Goal: Information Seeking & Learning: Compare options

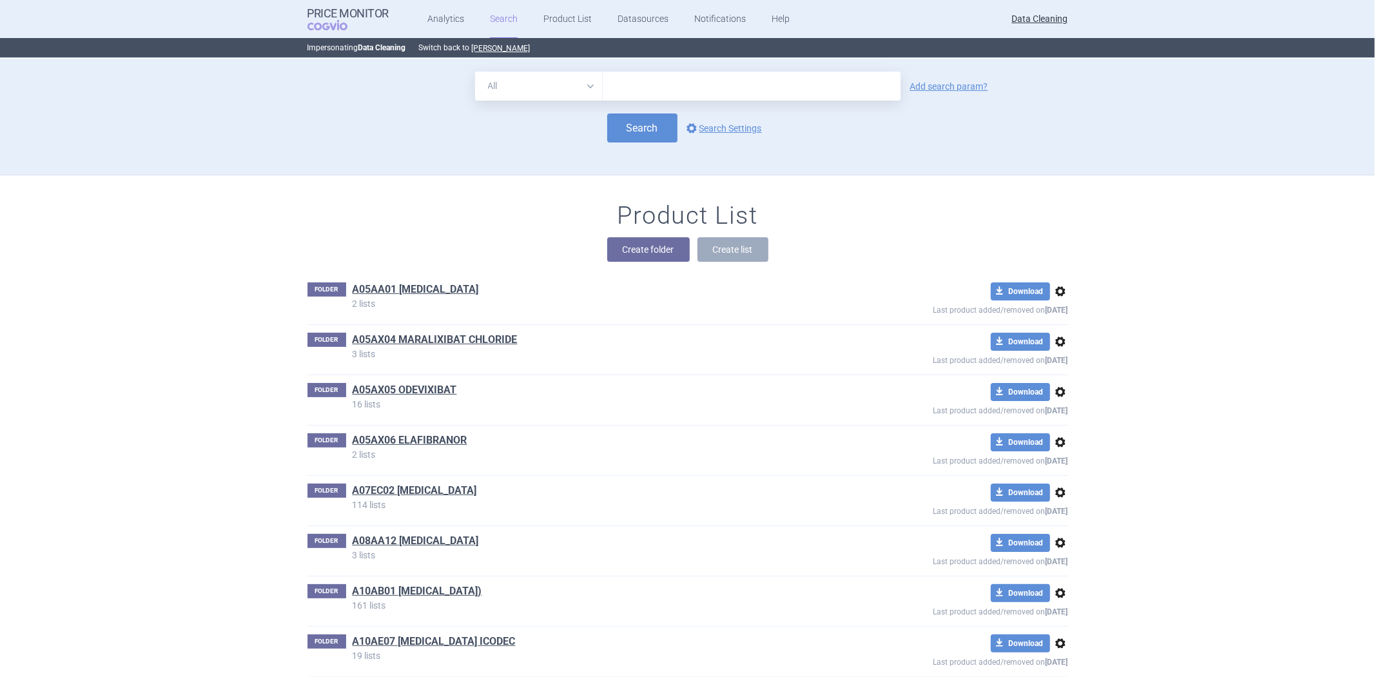
scroll to position [16077, 0]
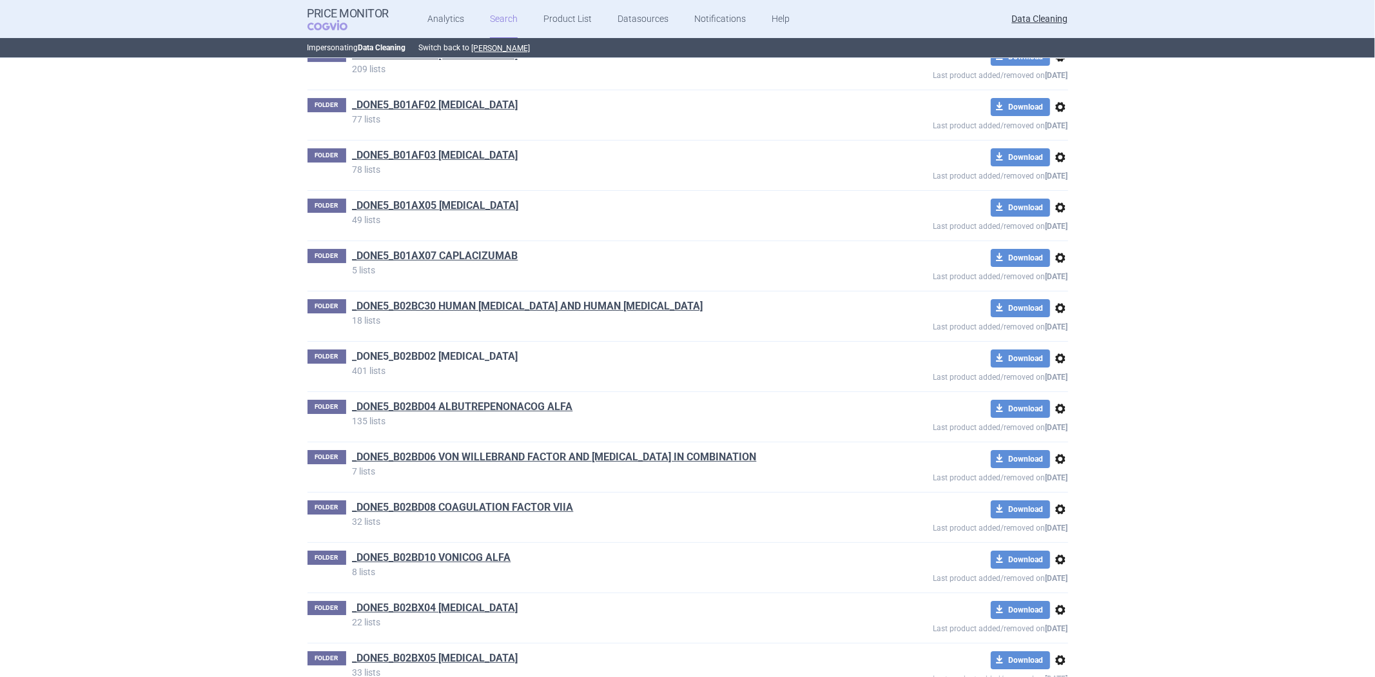
click at [518, 364] on link "_DONE5_B02BD02 [MEDICAL_DATA]" at bounding box center [436, 356] width 166 height 14
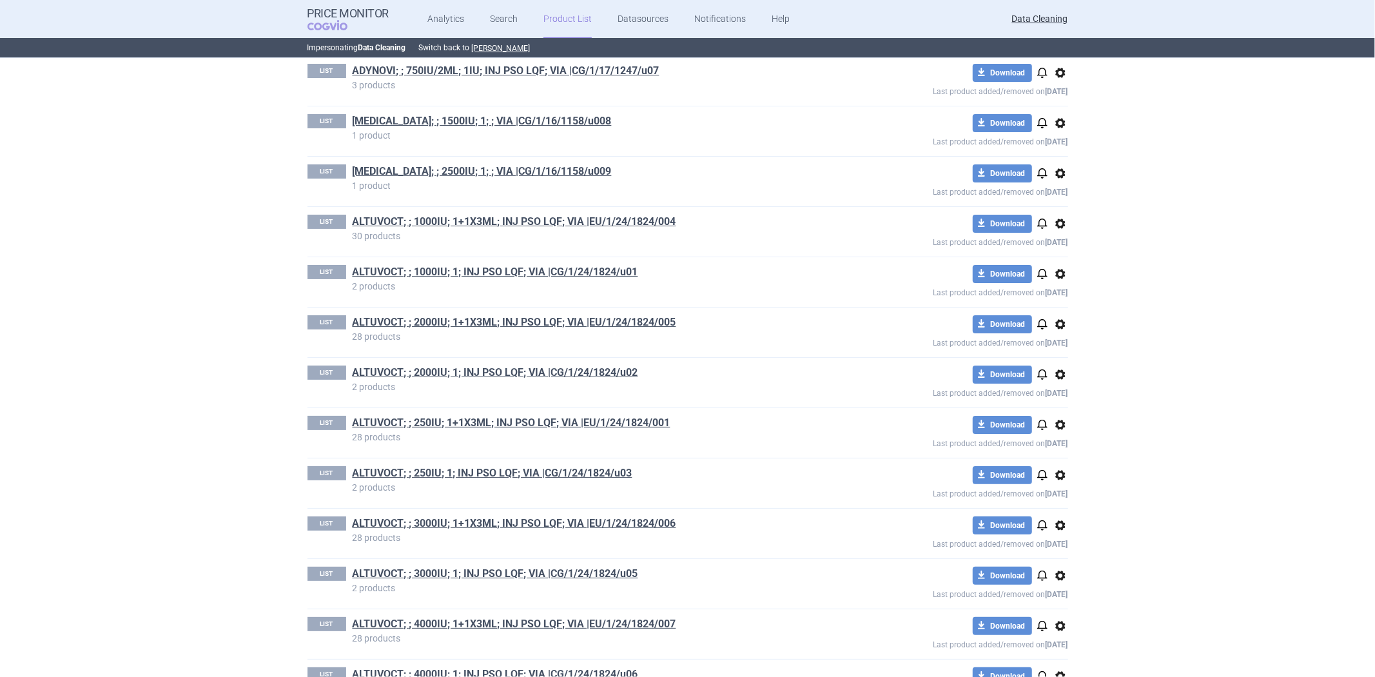
scroll to position [4153, 0]
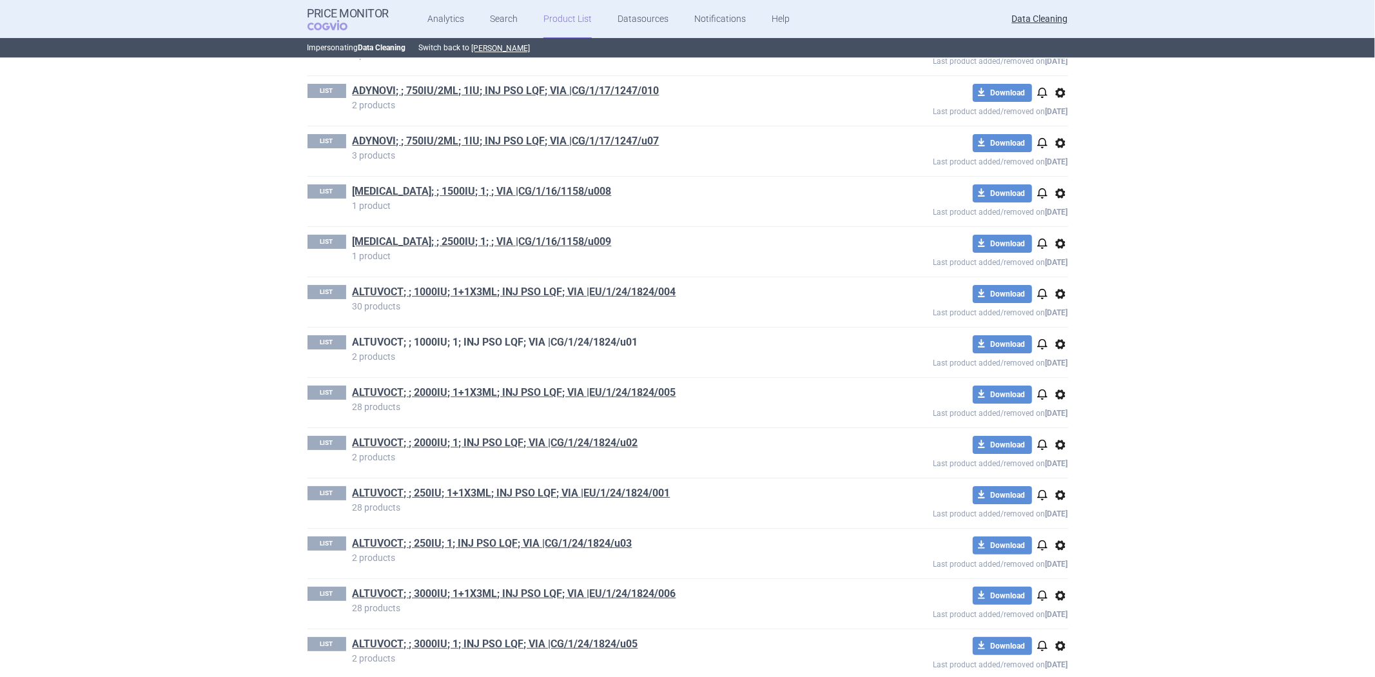
click at [570, 344] on link "ALTUVOCT; ; 1000IU; 1; INJ PSO LQF; VIA |CG/1/24/1824/u01" at bounding box center [496, 342] width 286 height 14
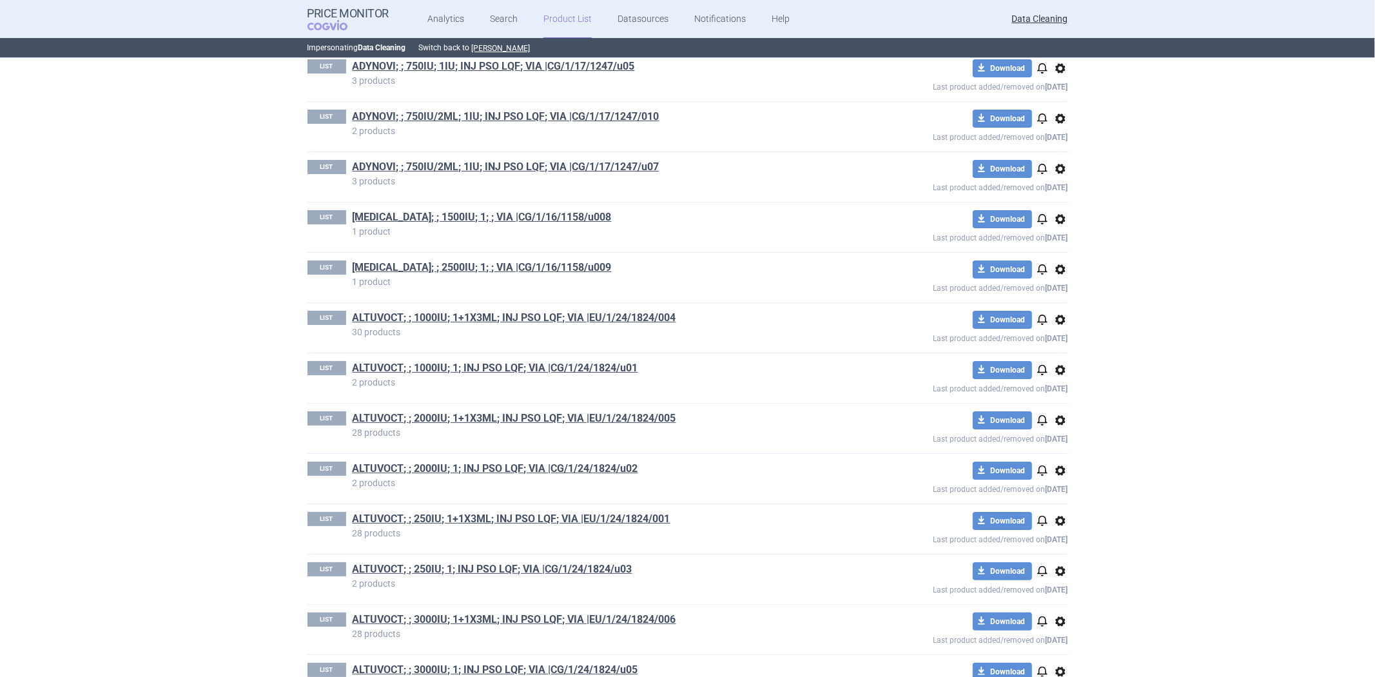
scroll to position [4153, 0]
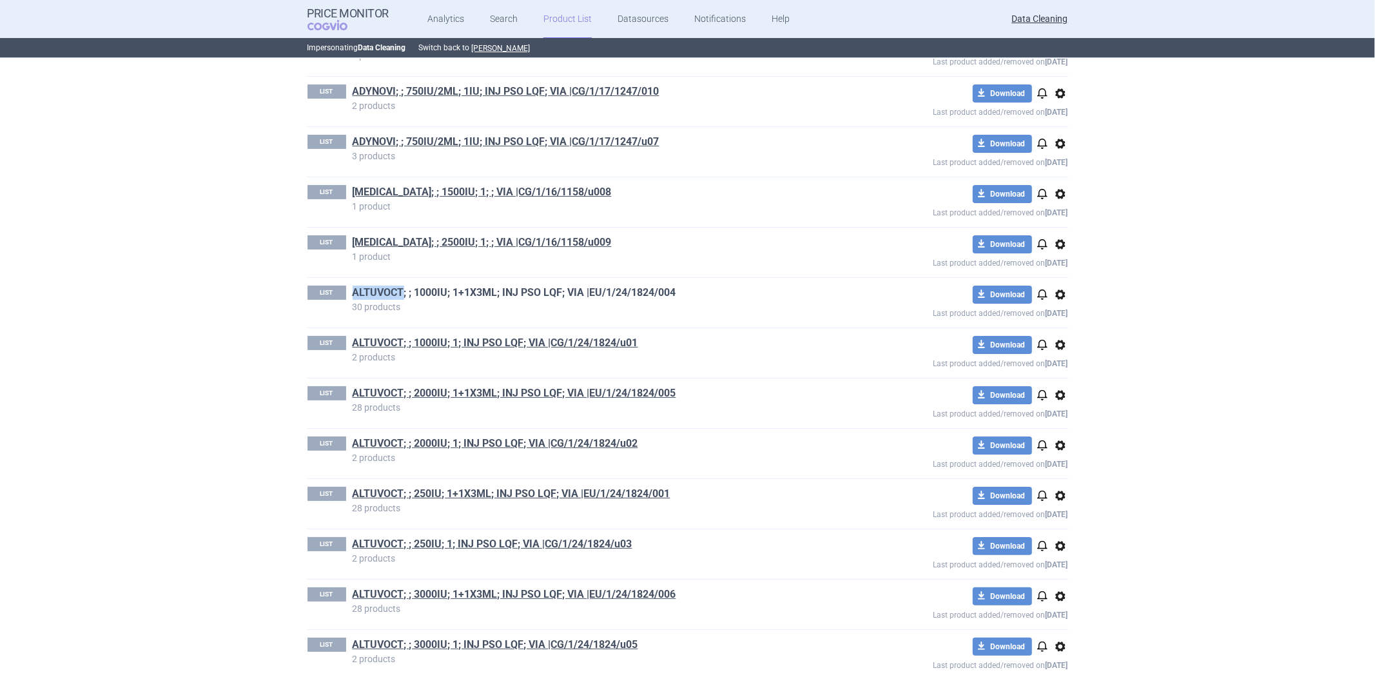
drag, startPoint x: 345, startPoint y: 290, endPoint x: 398, endPoint y: 298, distance: 54.1
click at [398, 298] on div "LIST ALTUVOCT; ; 1000IU; 1+1X3ML; INJ PSO LQF; VIA |EU/1/24/1824/004 30 products" at bounding box center [573, 299] width 532 height 26
copy link "ALTUVOCT"
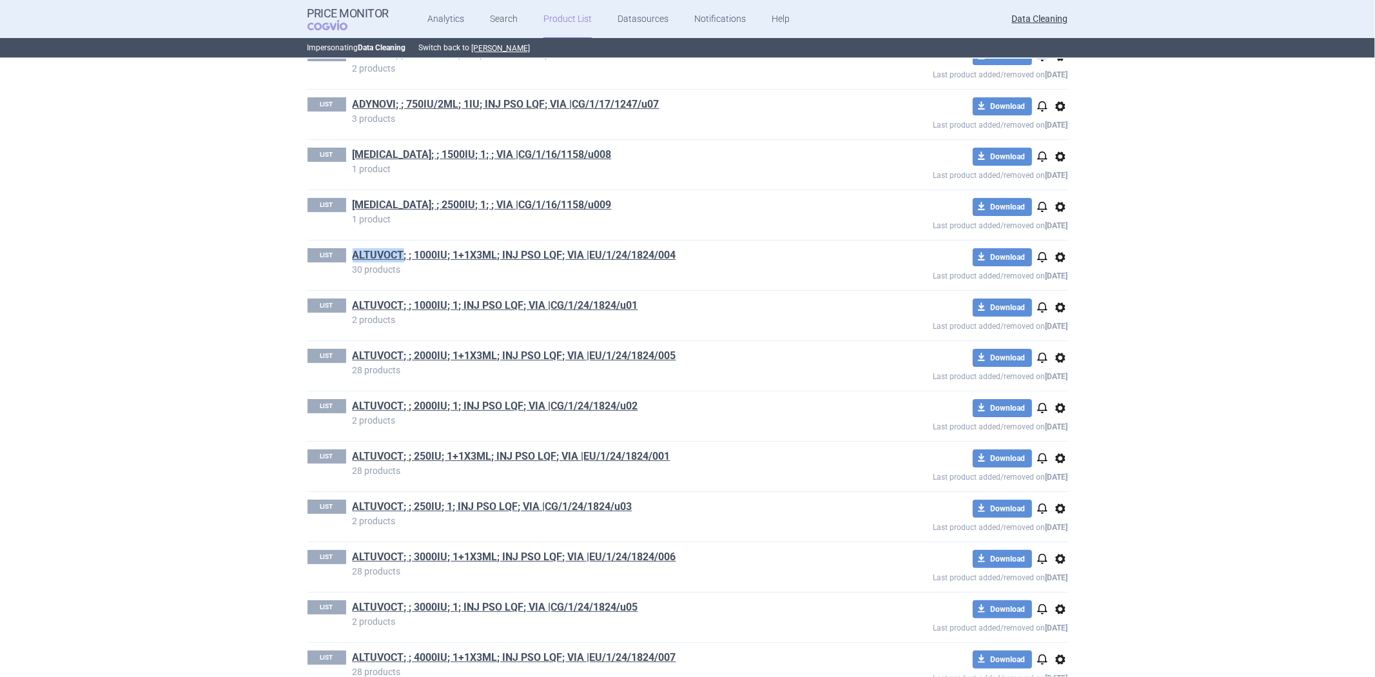
scroll to position [4224, 0]
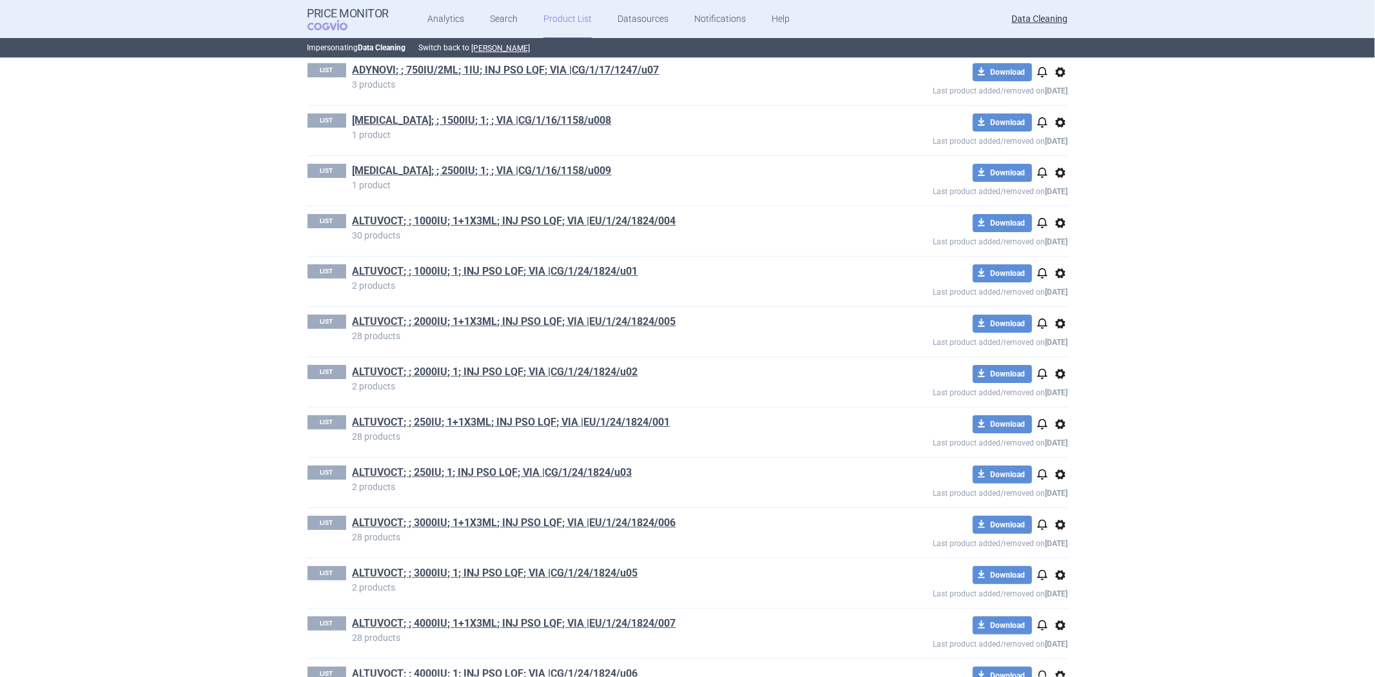
click at [788, 288] on p "2 products" at bounding box center [596, 285] width 487 height 9
click at [595, 377] on link "ALTUVOCT; ; 2000IU; 1; INJ PSO LQF; VIA |CG/1/24/1824/u02" at bounding box center [496, 372] width 286 height 14
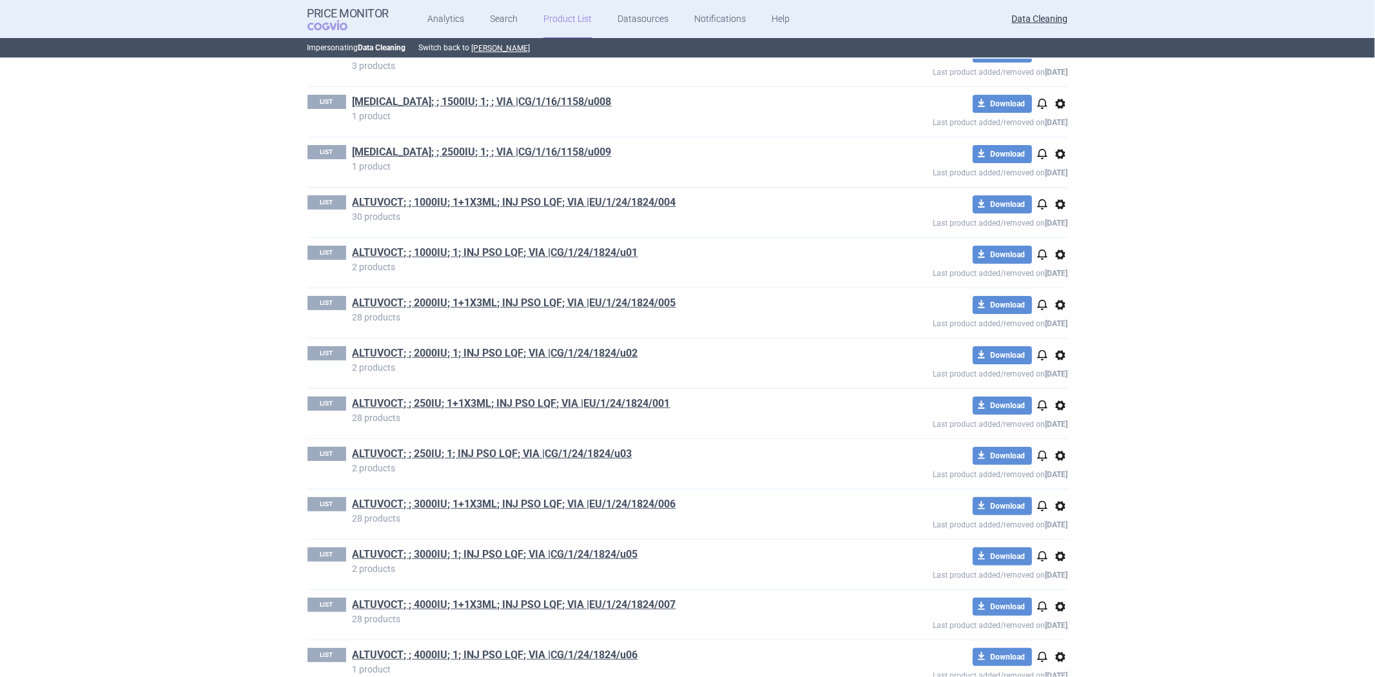
scroll to position [4296, 0]
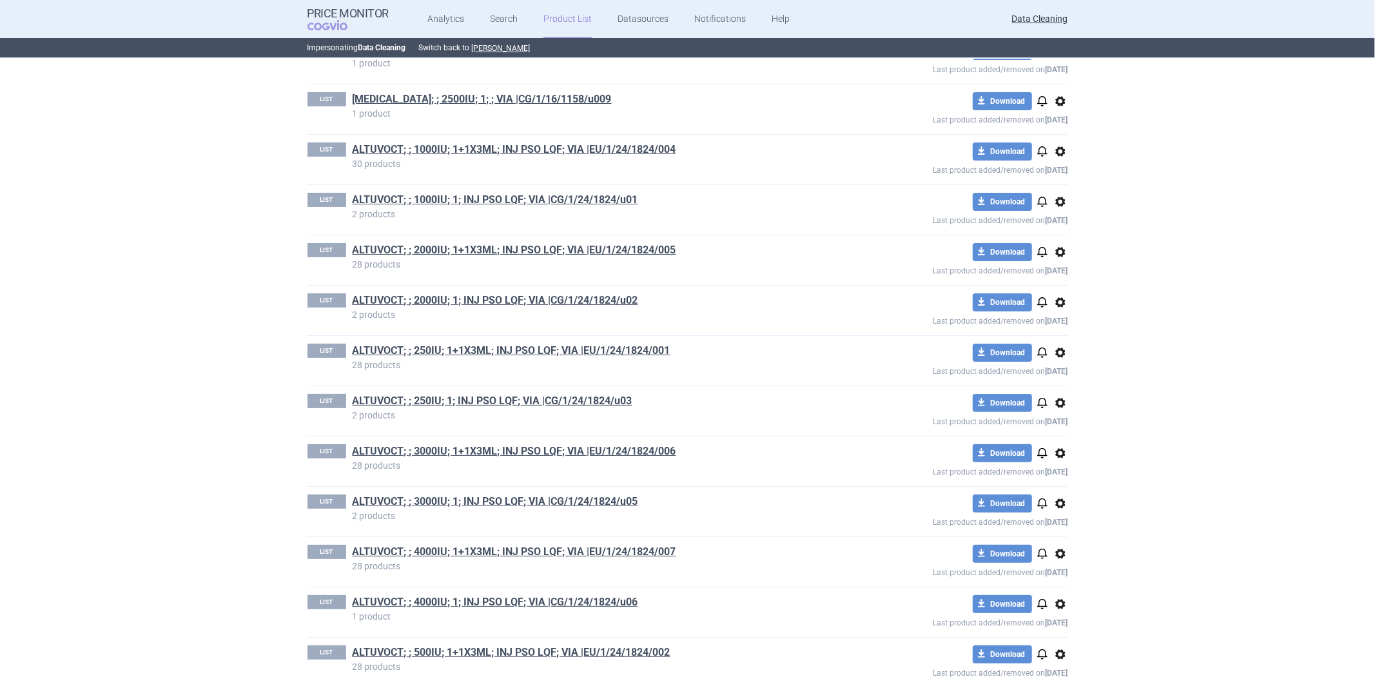
click at [460, 547] on div "LIST ALTUVOCT; ; 4000IU; 1+1X3ML; INJ PSO LQF; VIA |EU/1/24/1824/007 28 product…" at bounding box center [687, 562] width 761 height 50
click at [459, 550] on link "ALTUVOCT; ; 4000IU; 1+1X3ML; INJ PSO LQF; VIA |EU/1/24/1824/007" at bounding box center [515, 552] width 324 height 14
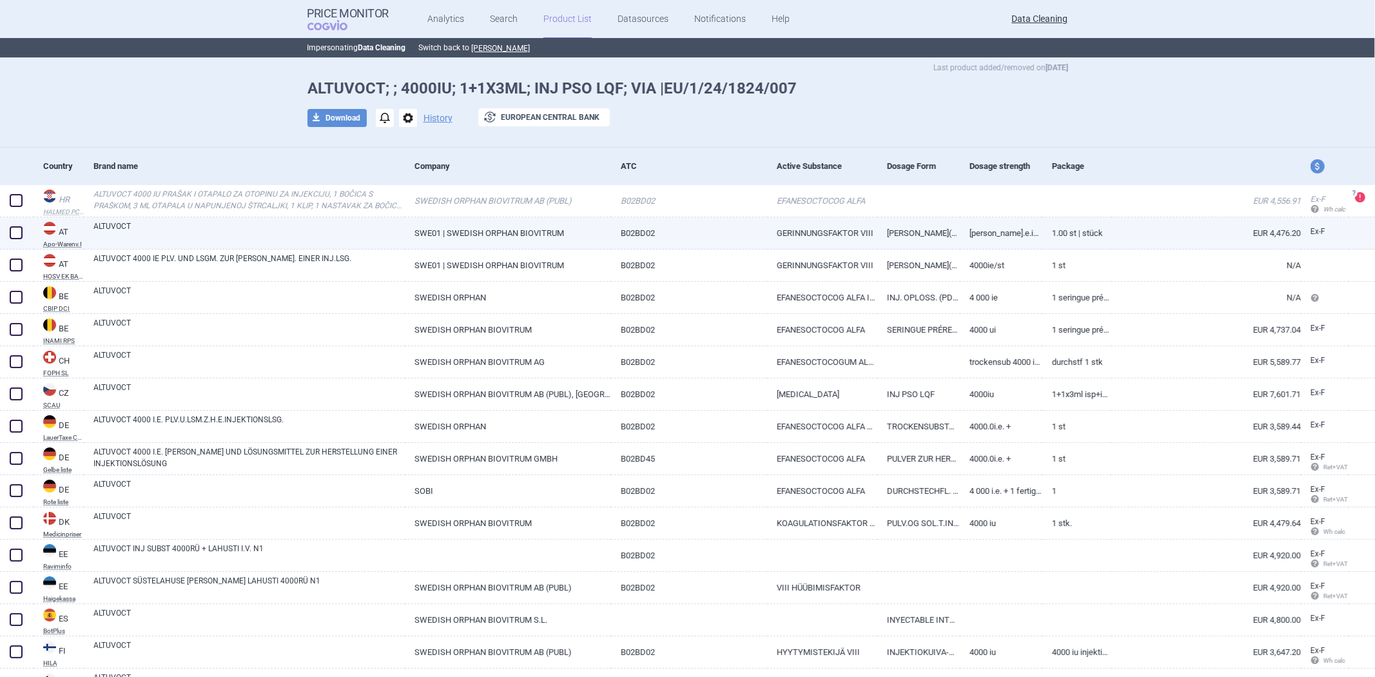
scroll to position [72, 0]
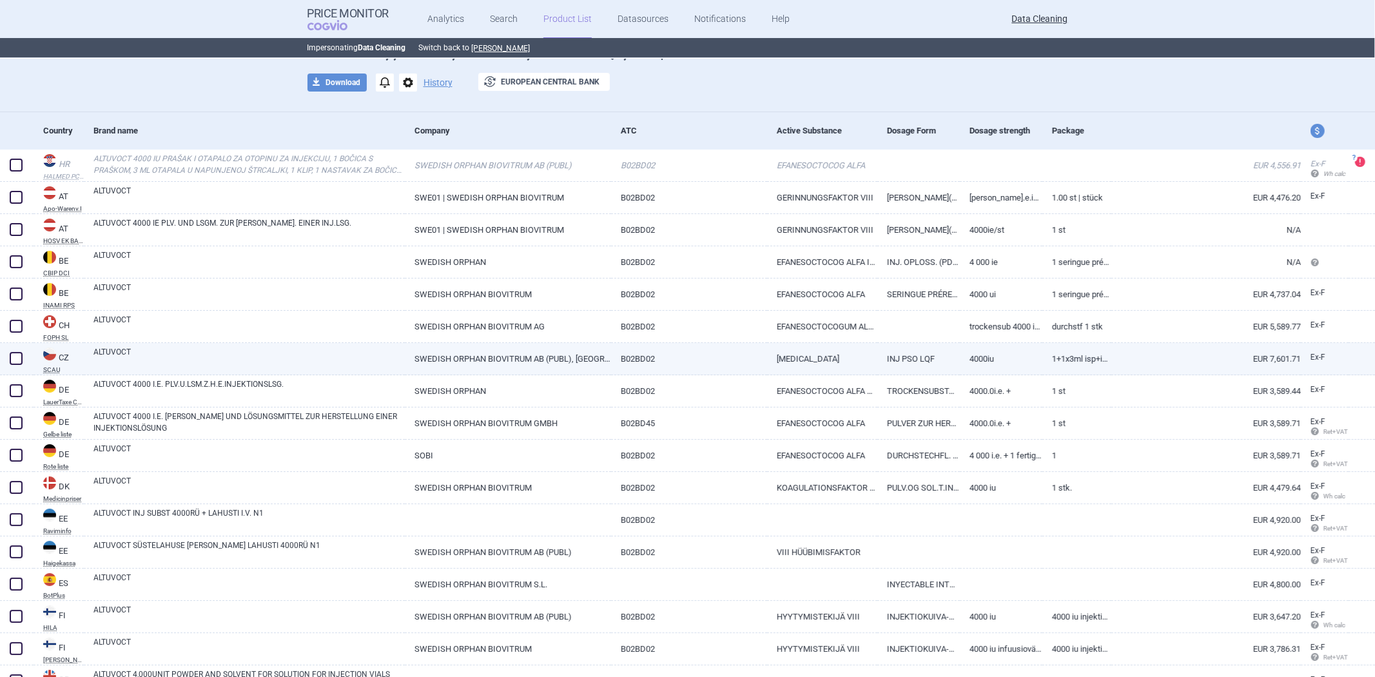
click at [602, 361] on link "SWEDISH ORPHAN BIOVITRUM AB (PUBL), [GEOGRAPHIC_DATA]" at bounding box center [508, 359] width 206 height 32
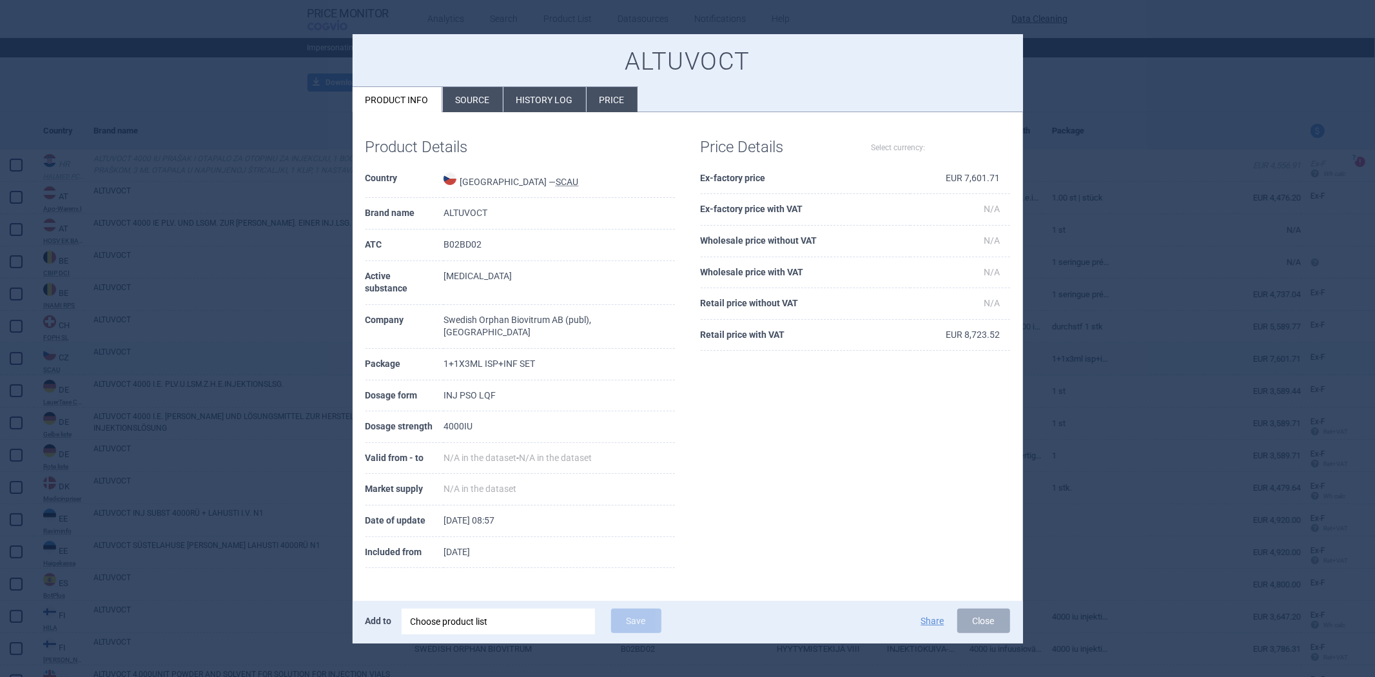
select select "EUR"
click at [286, 190] on div at bounding box center [687, 338] width 1375 height 677
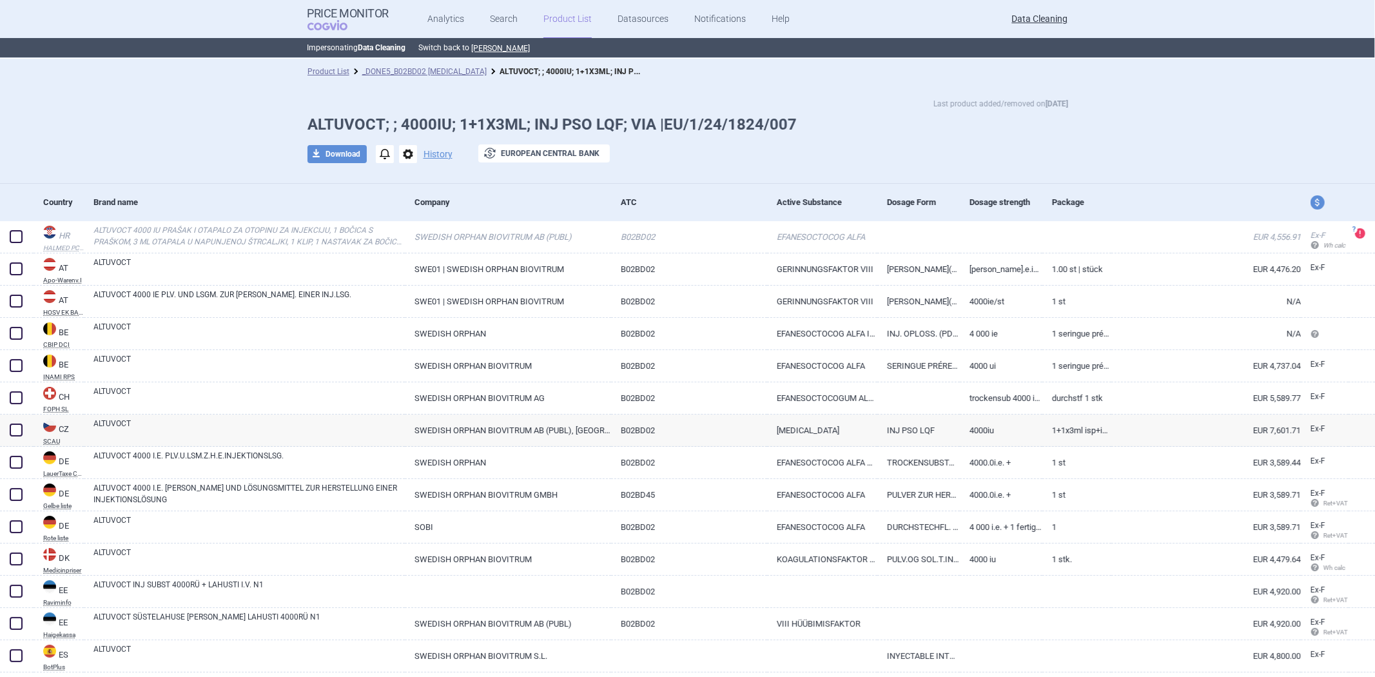
click at [435, 182] on div "Product List _DONE5_B02BD02 [MEDICAL_DATA] ALTUVOCT; ; 4000IU; 1+1X3ML; INJ PSO…" at bounding box center [687, 612] width 1375 height 1107
click at [435, 175] on div at bounding box center [687, 173] width 761 height 6
select select "EUR"
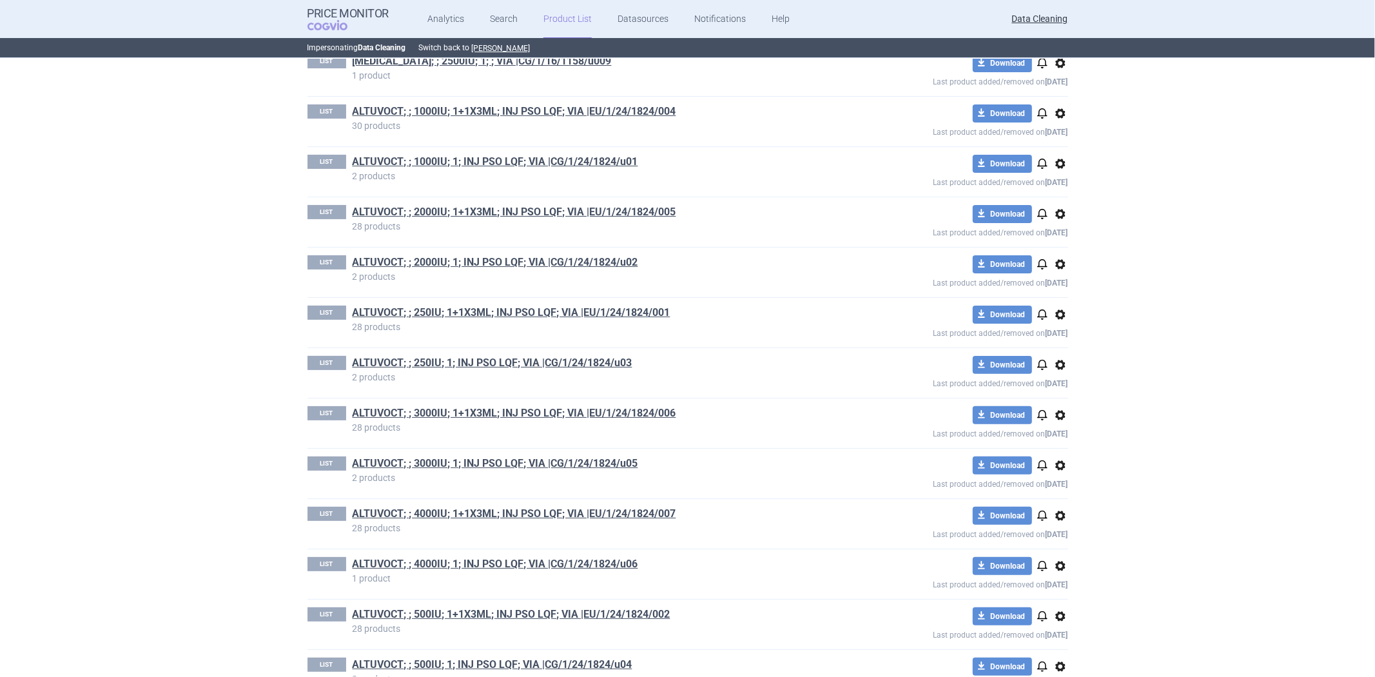
scroll to position [4367, 0]
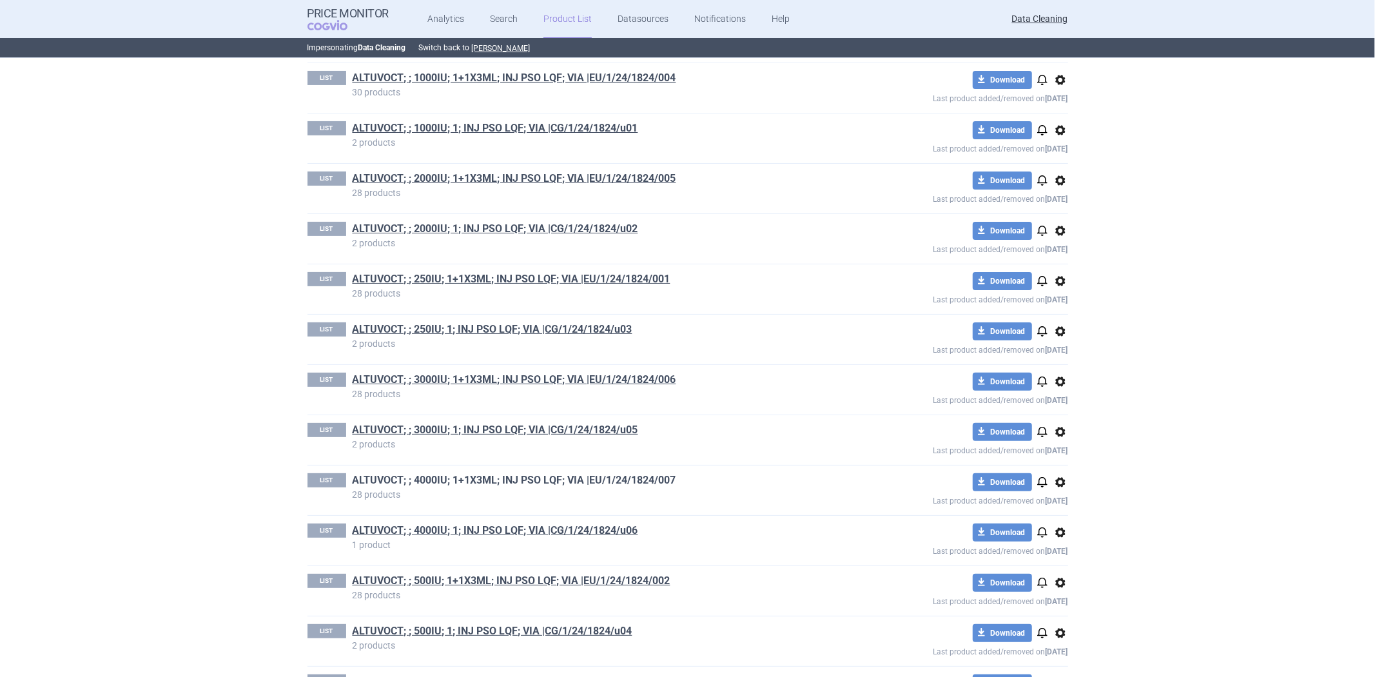
click at [648, 487] on link "ALTUVOCT; ; 4000IU; 1+1X3ML; INJ PSO LQF; VIA |EU/1/24/1824/007" at bounding box center [515, 480] width 324 height 14
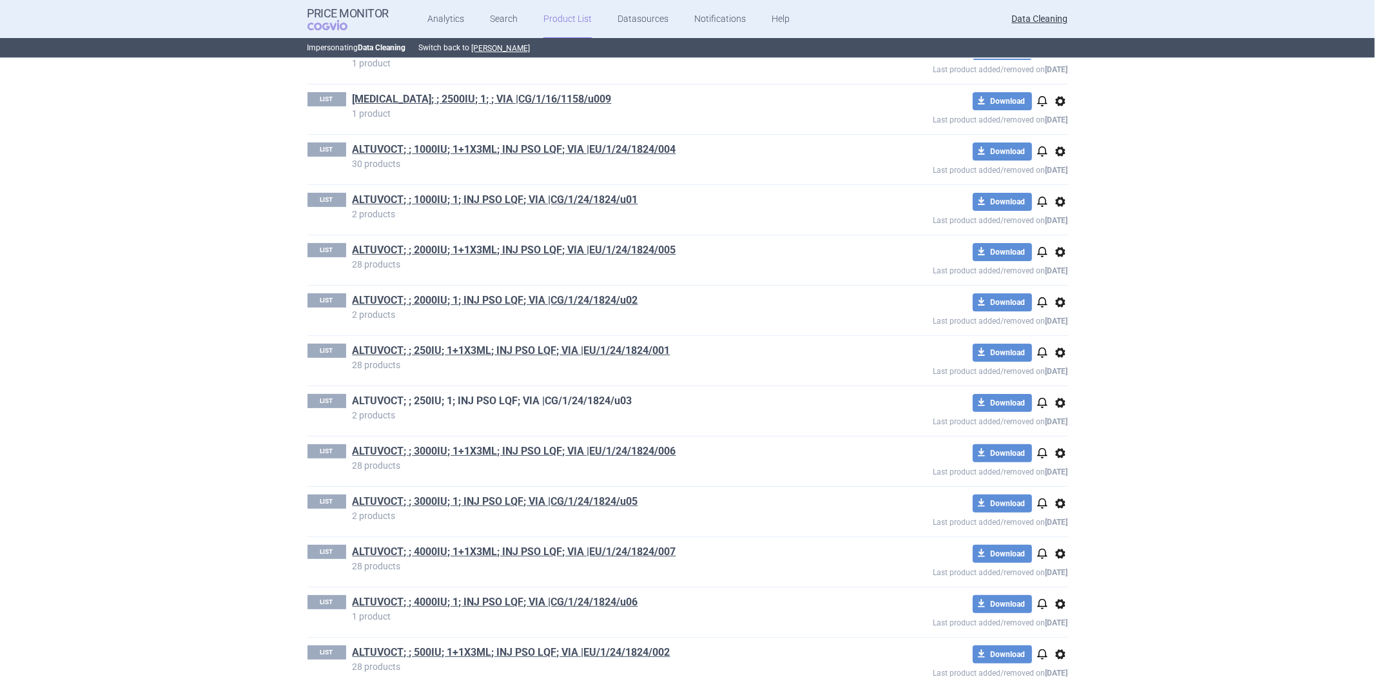
scroll to position [4224, 0]
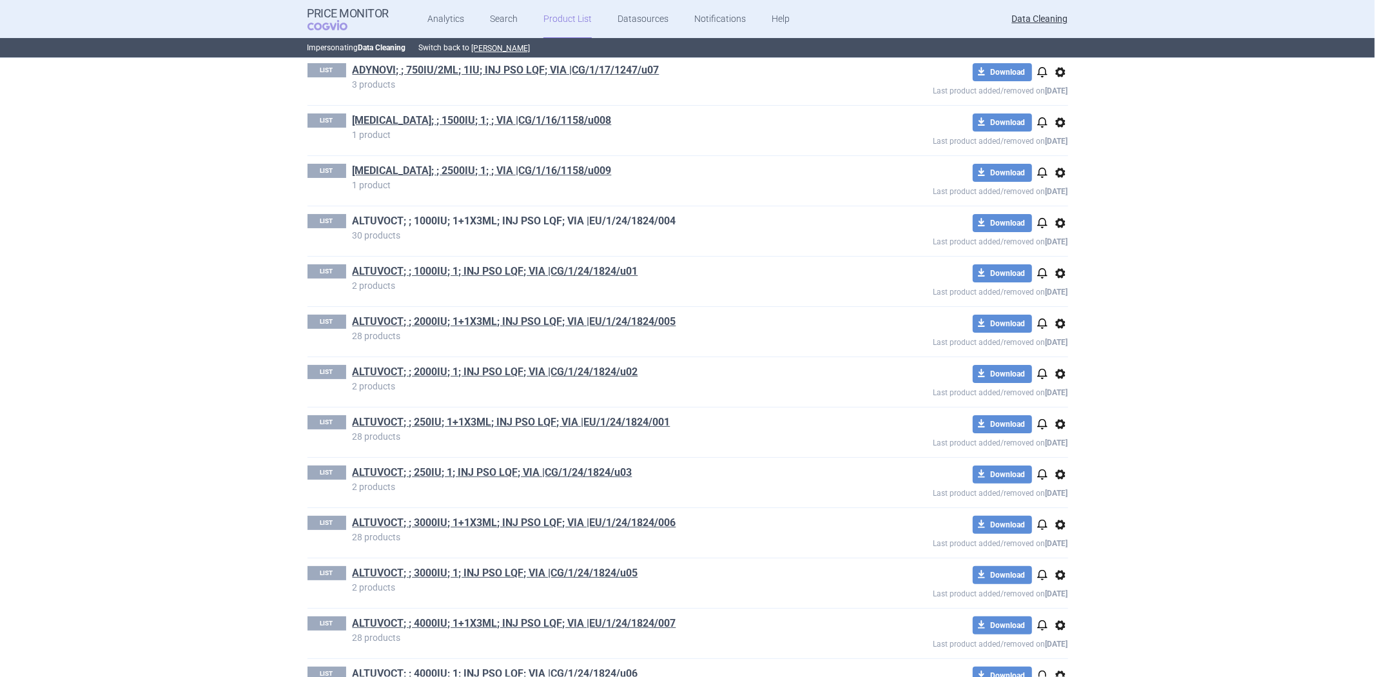
click at [532, 222] on link "ALTUVOCT; ; 1000IU; 1+1X3ML; INJ PSO LQF; VIA |EU/1/24/1824/004" at bounding box center [515, 221] width 324 height 14
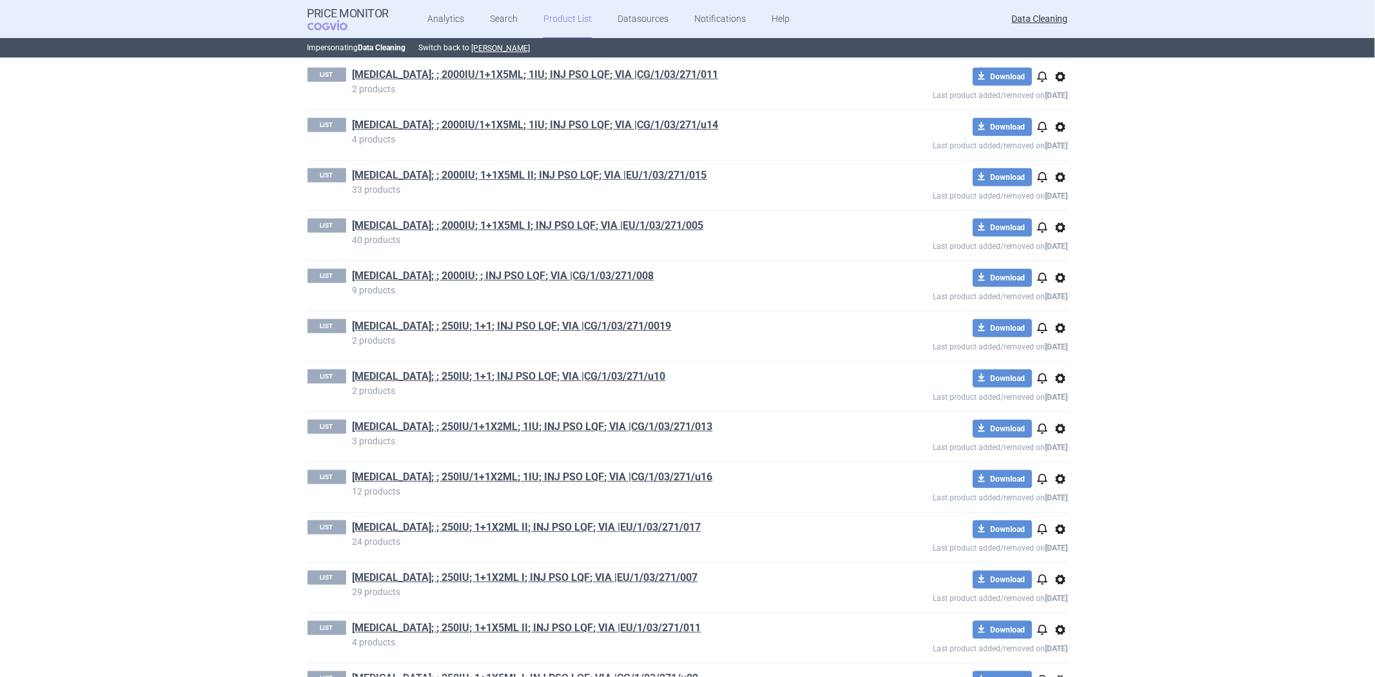
scroll to position [4081, 0]
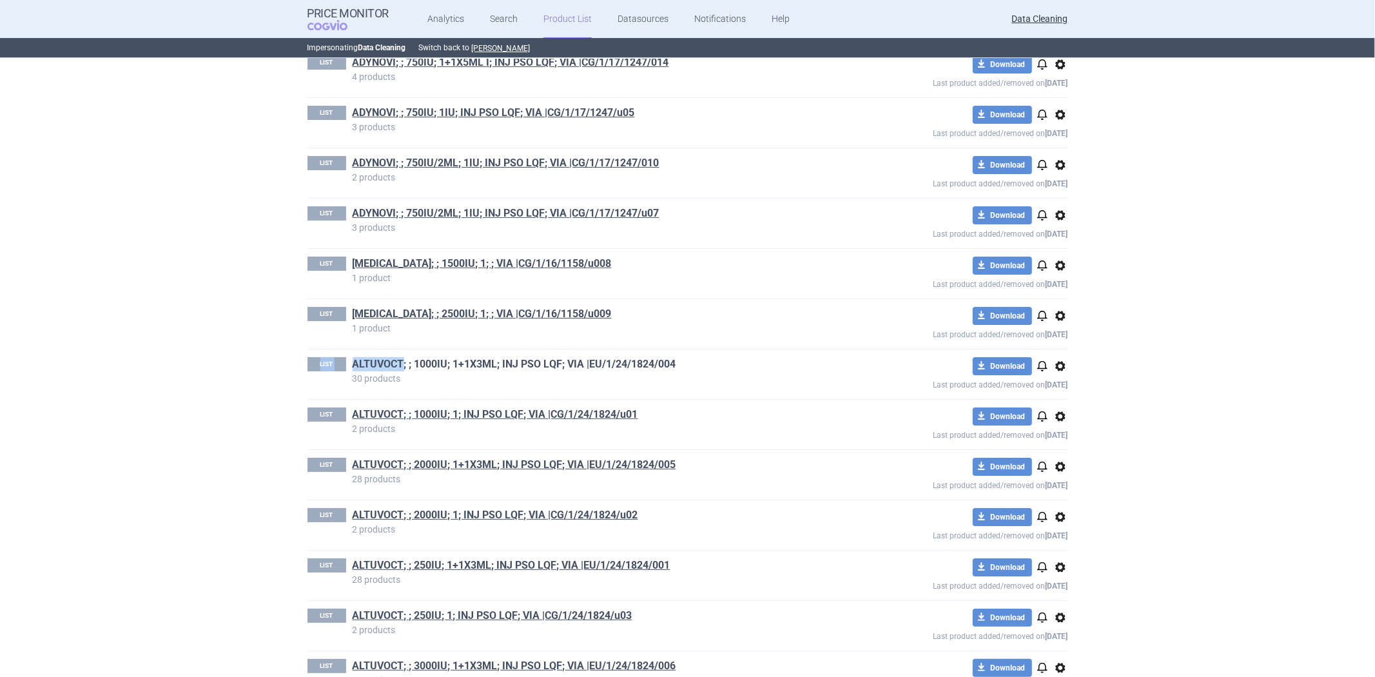
drag, startPoint x: 349, startPoint y: 358, endPoint x: 400, endPoint y: 367, distance: 51.8
click at [400, 367] on div "LIST ALTUVOCT; ; 1000IU; 1+1X3ML; INJ PSO LQF; VIA |EU/1/24/1824/004 30 product…" at bounding box center [687, 374] width 761 height 50
copy div "LIST ALTUVOCT"
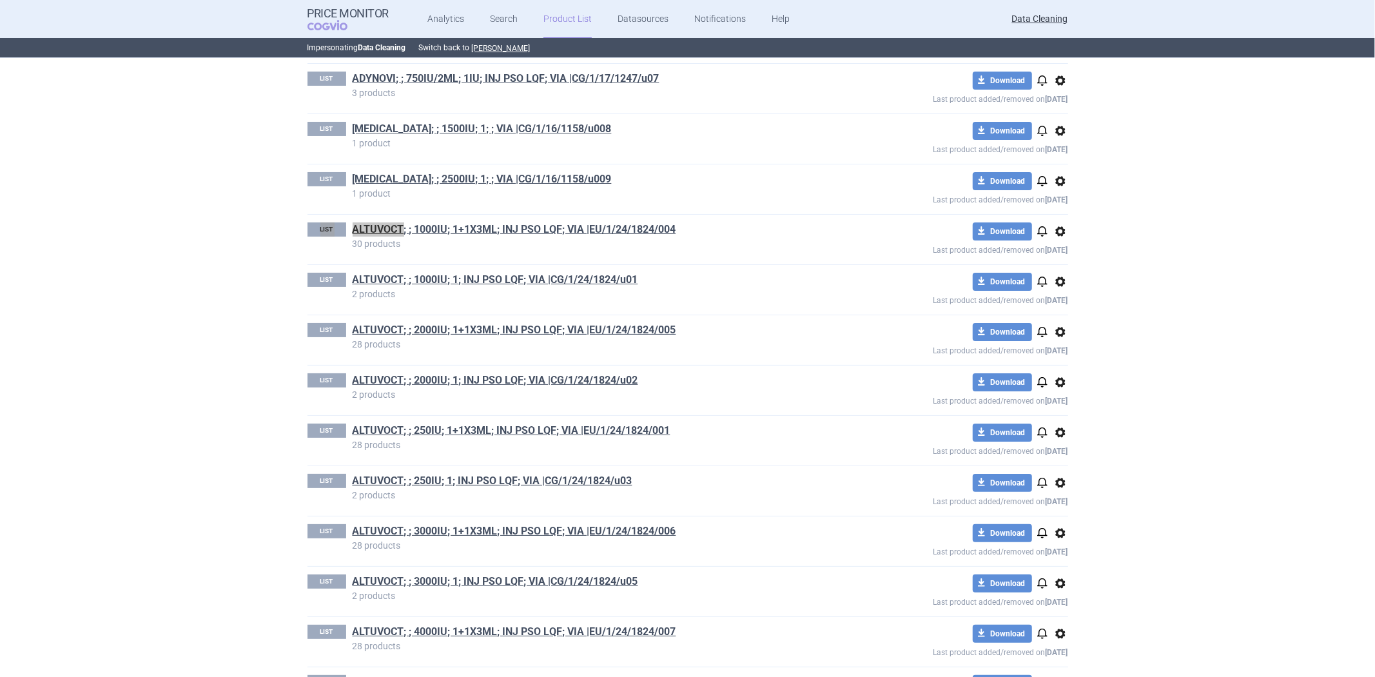
scroll to position [4296, 0]
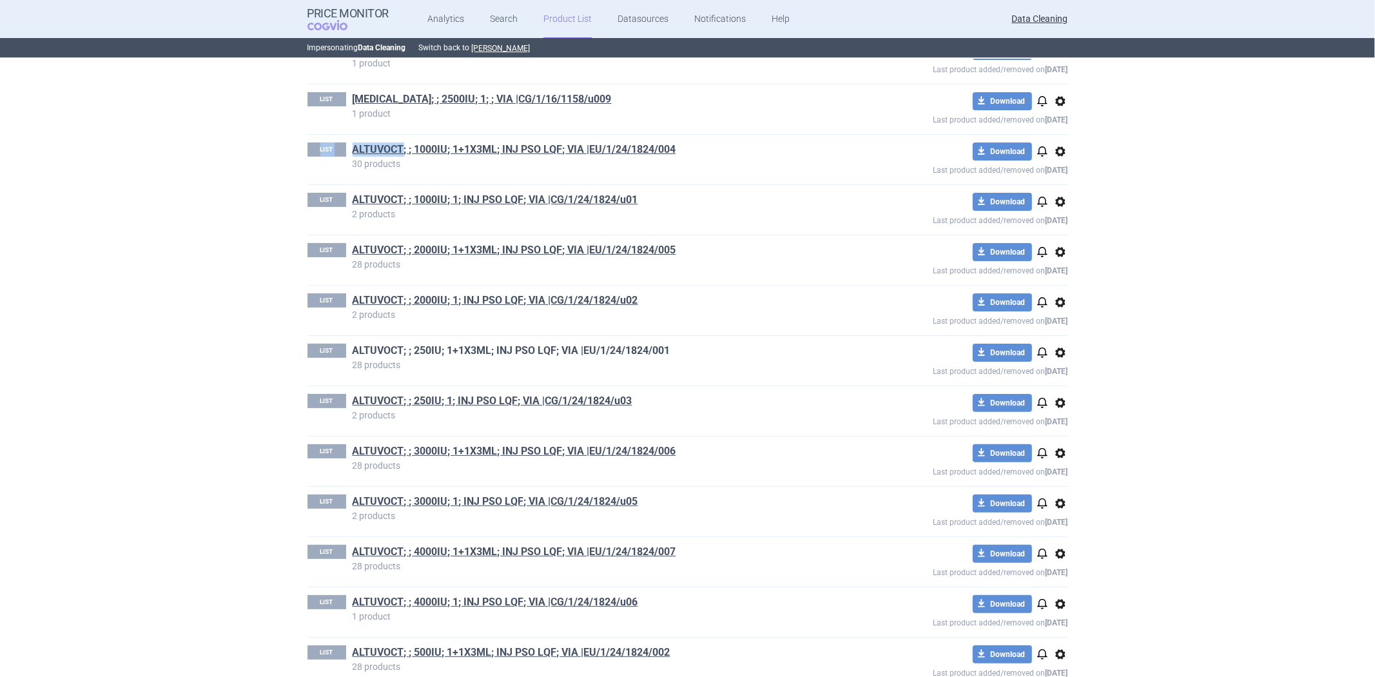
click at [636, 357] on link "ALTUVOCT; ; 250IU; 1+1X3ML; INJ PSO LQF; VIA |EU/1/24/1824/001" at bounding box center [512, 351] width 318 height 14
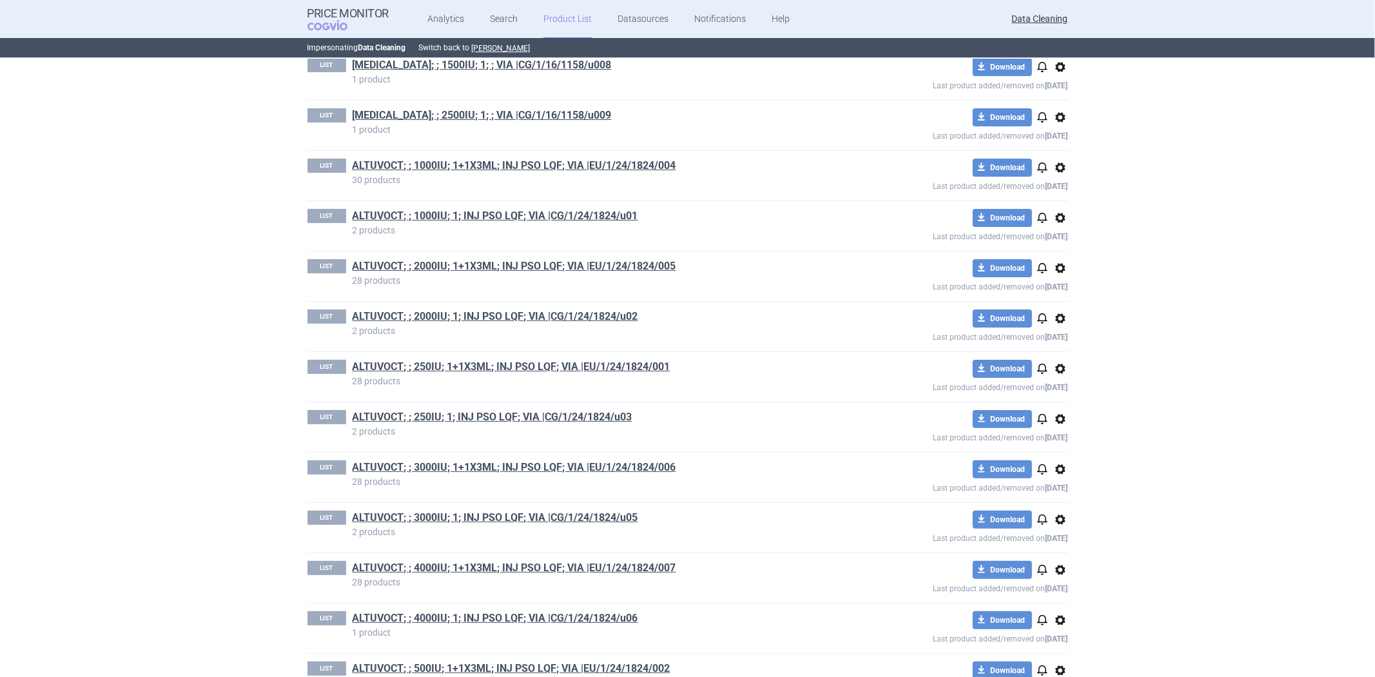
scroll to position [4275, 0]
